Goal: Transaction & Acquisition: Book appointment/travel/reservation

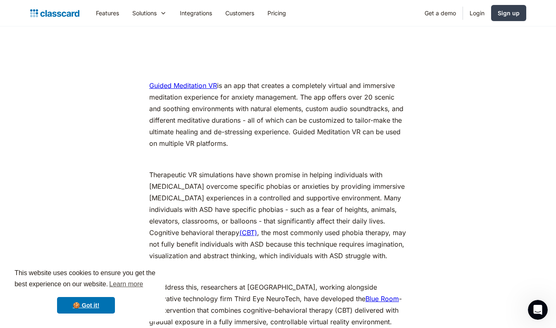
scroll to position [4274, 0]
click at [357, 80] on p "Guided Meditation VR is an app that creates a completely virtual and immersive …" at bounding box center [277, 114] width 257 height 69
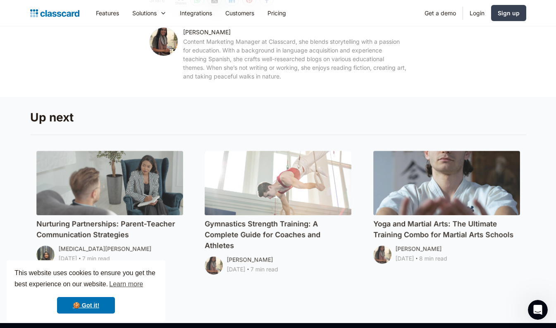
scroll to position [5563, 0]
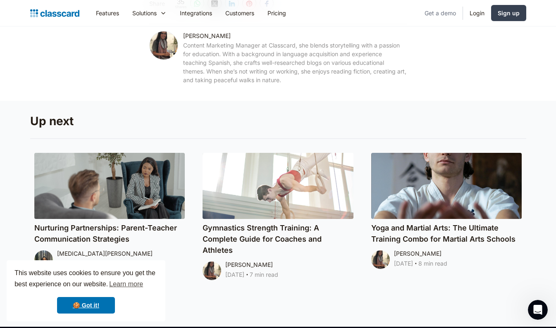
click at [439, 14] on link "Get a demo" at bounding box center [440, 13] width 45 height 19
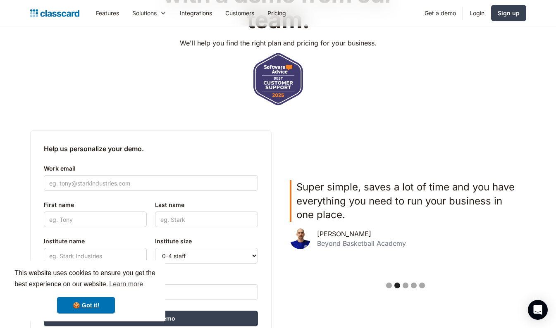
scroll to position [113, 0]
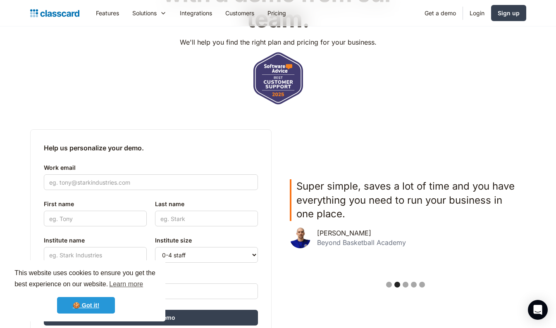
click at [87, 307] on link "🍪 Got it!" at bounding box center [86, 305] width 58 height 17
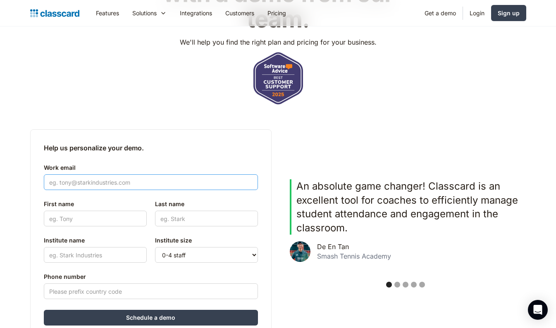
click at [73, 182] on input "Work email" at bounding box center [151, 182] width 214 height 16
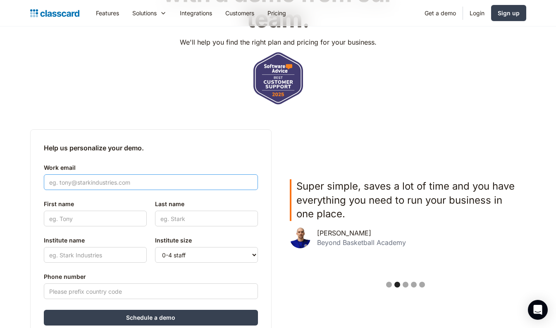
type input "aislingbrogan@templeoguecollege.ie"
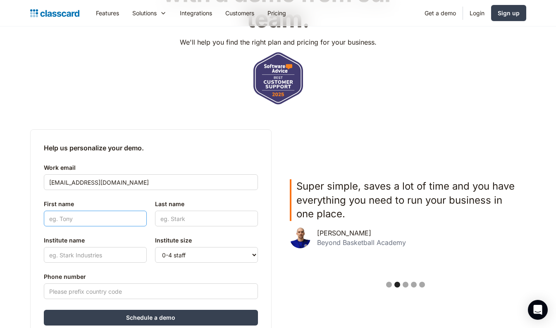
type input "Aisling"
type input "Brogan"
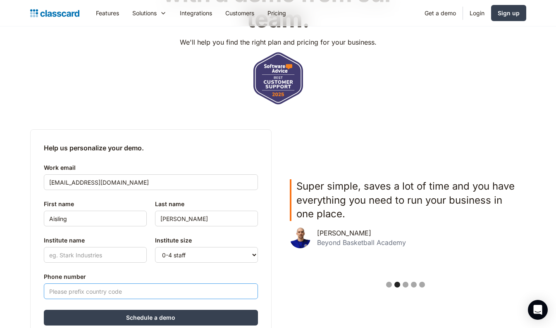
type input "0838664432"
click at [73, 253] on input "Institute name" at bounding box center [95, 255] width 103 height 16
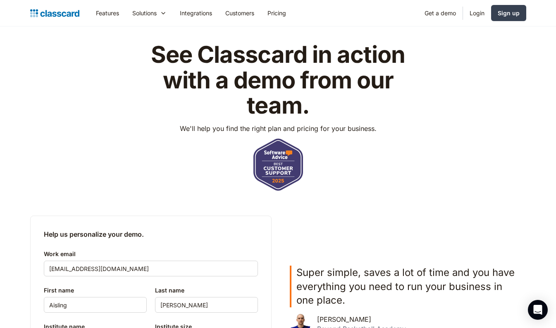
scroll to position [0, 0]
